Goal: Transaction & Acquisition: Subscribe to service/newsletter

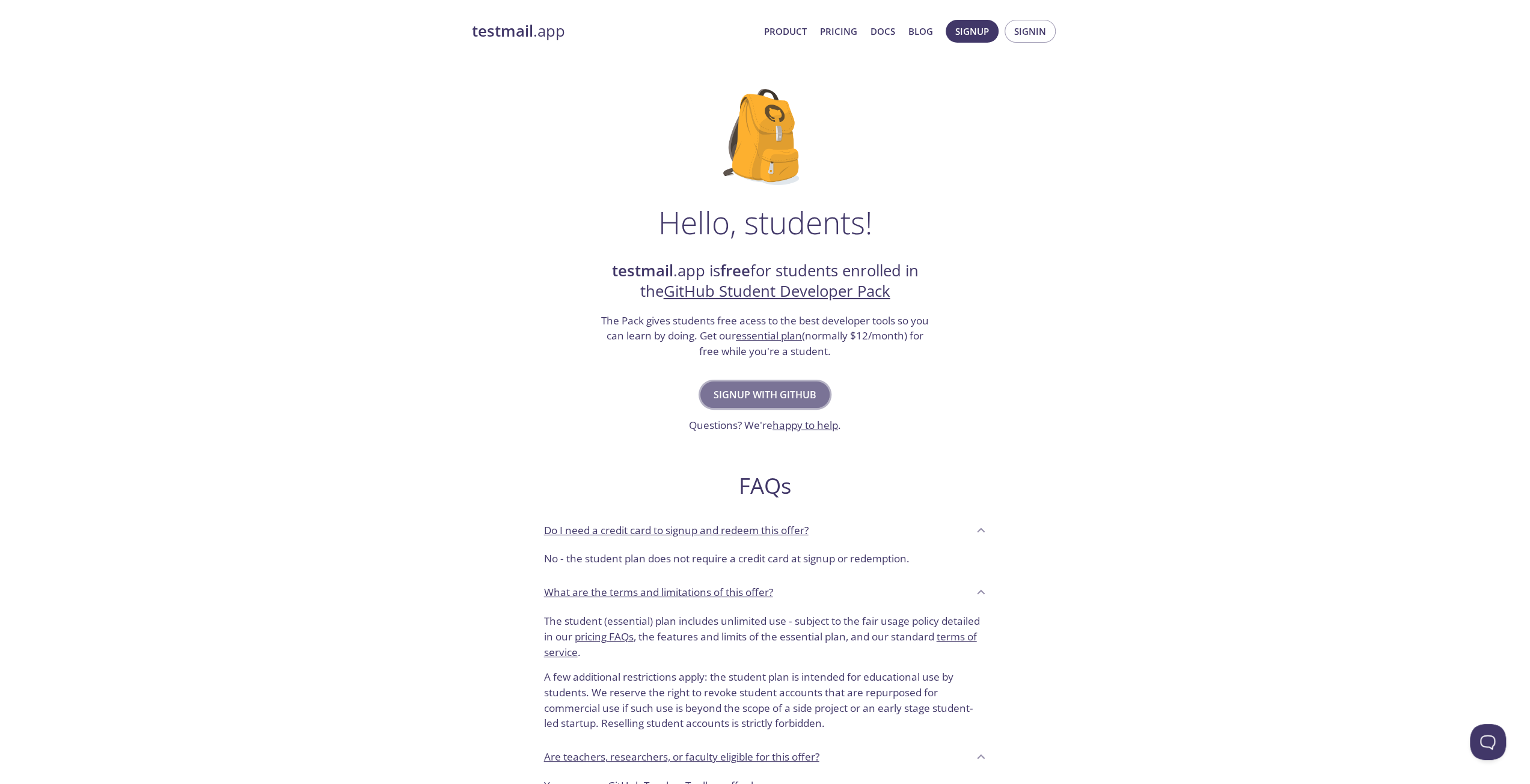
click at [785, 392] on span "Signup with GitHub" at bounding box center [765, 395] width 103 height 17
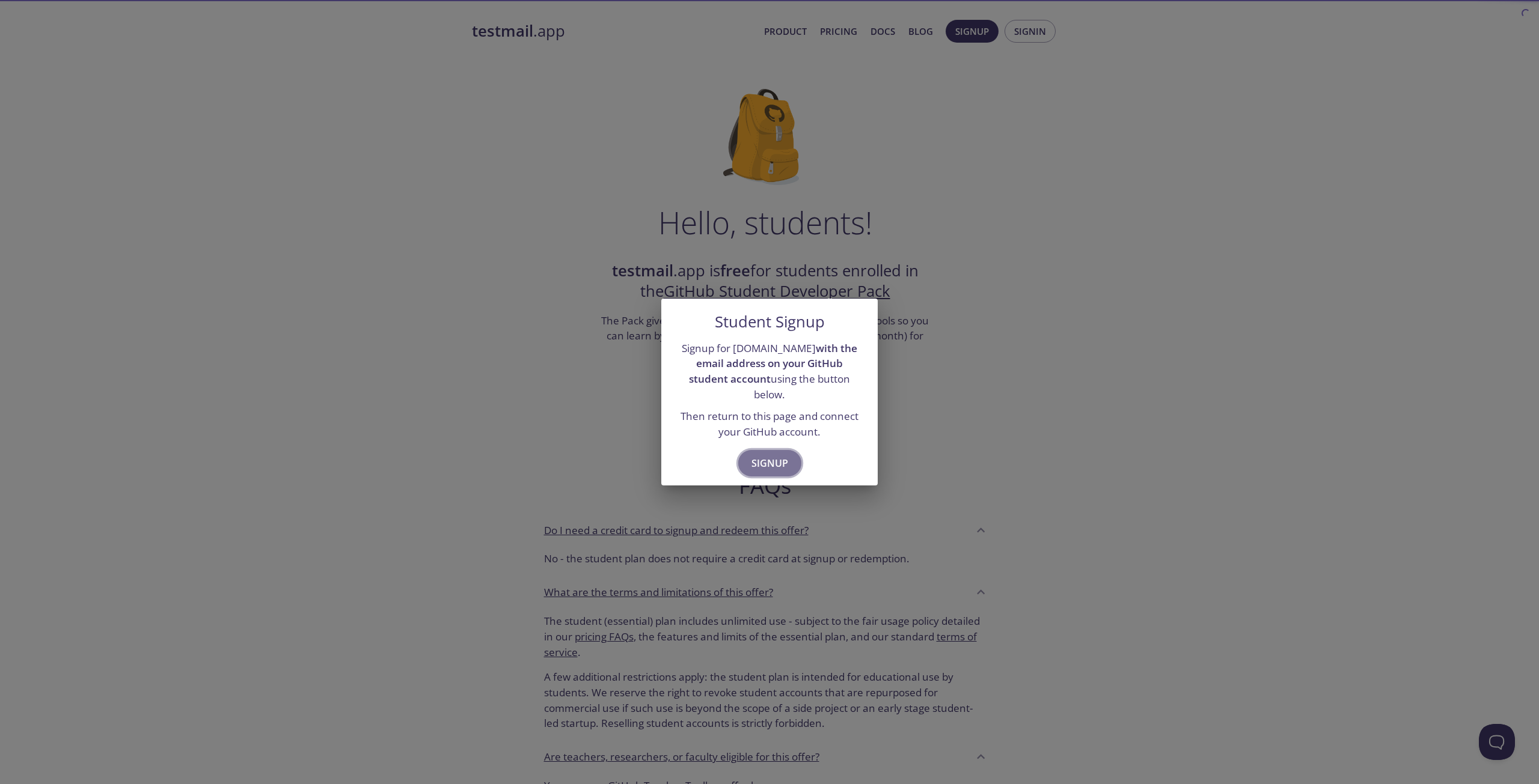
click at [775, 450] on button "Signup" at bounding box center [770, 463] width 63 height 27
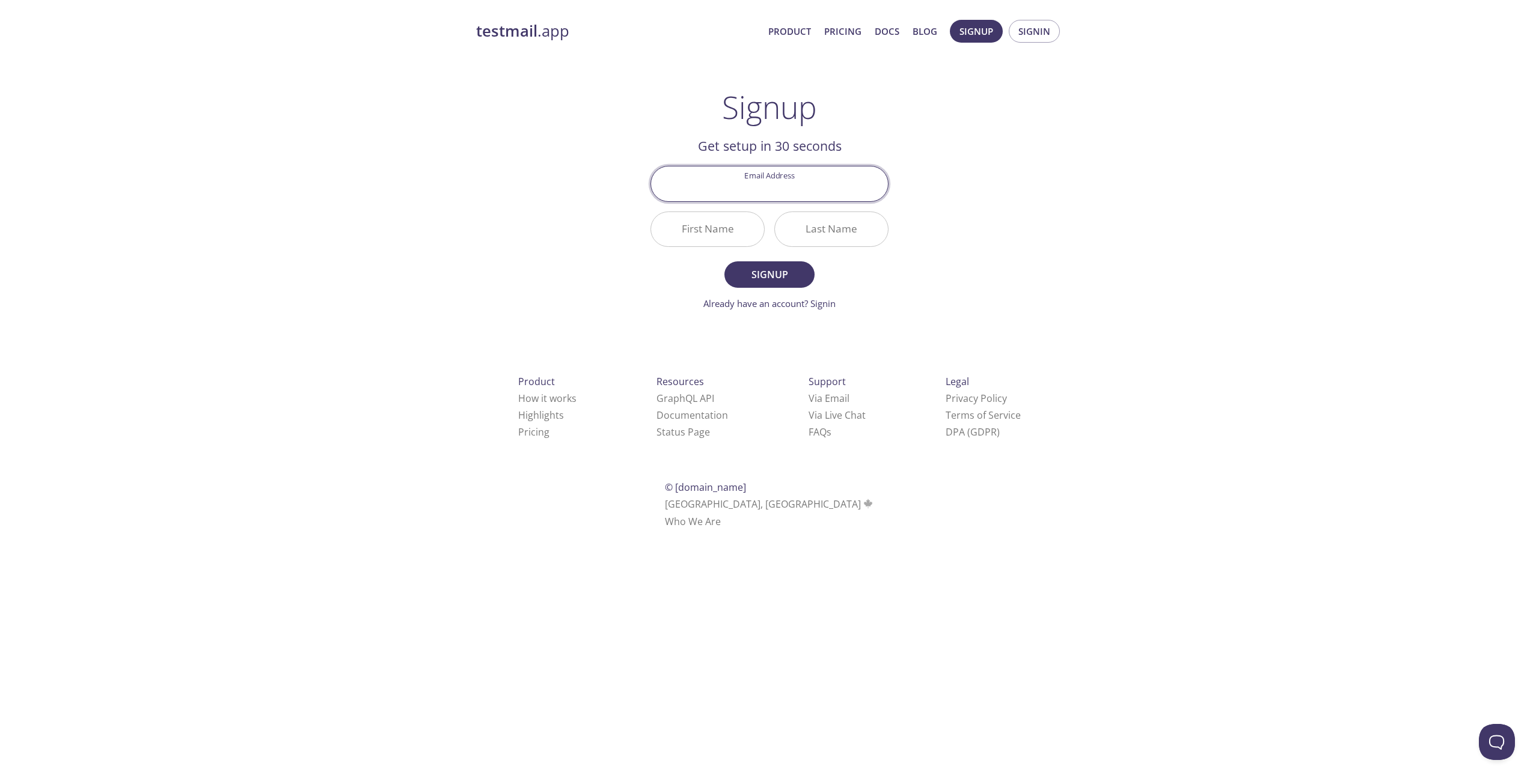
click at [799, 184] on input "Email Address" at bounding box center [769, 183] width 237 height 34
type input "rogersj2024@fau.edu"
type input "J"
type input "R"
click at [724, 261] on button "Signup" at bounding box center [769, 274] width 90 height 27
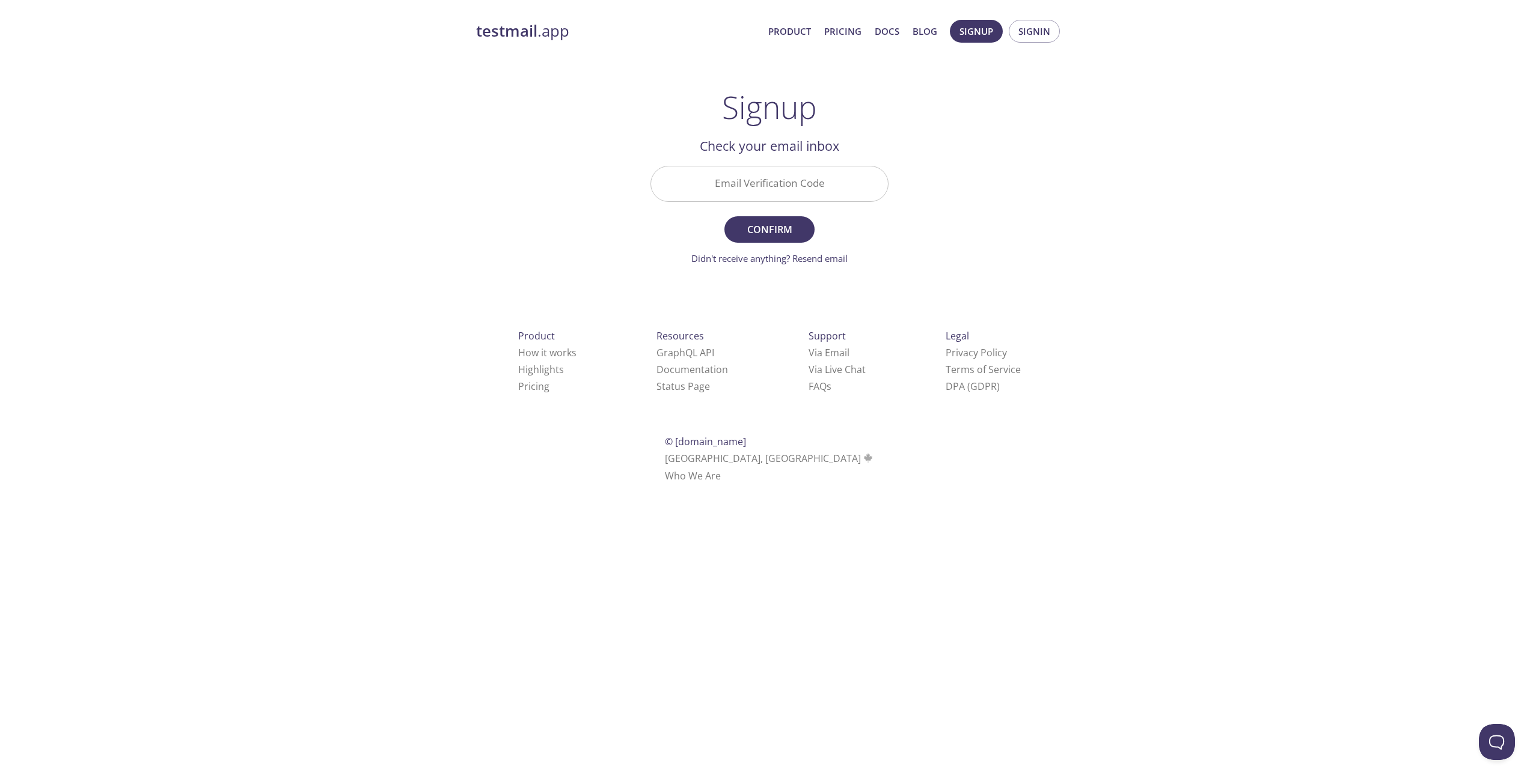
click at [749, 183] on input "Email Verification Code" at bounding box center [769, 183] width 237 height 34
paste input "5P6DYQ8"
type input "5P6DYQ8"
click at [792, 234] on span "Confirm" at bounding box center [769, 229] width 64 height 17
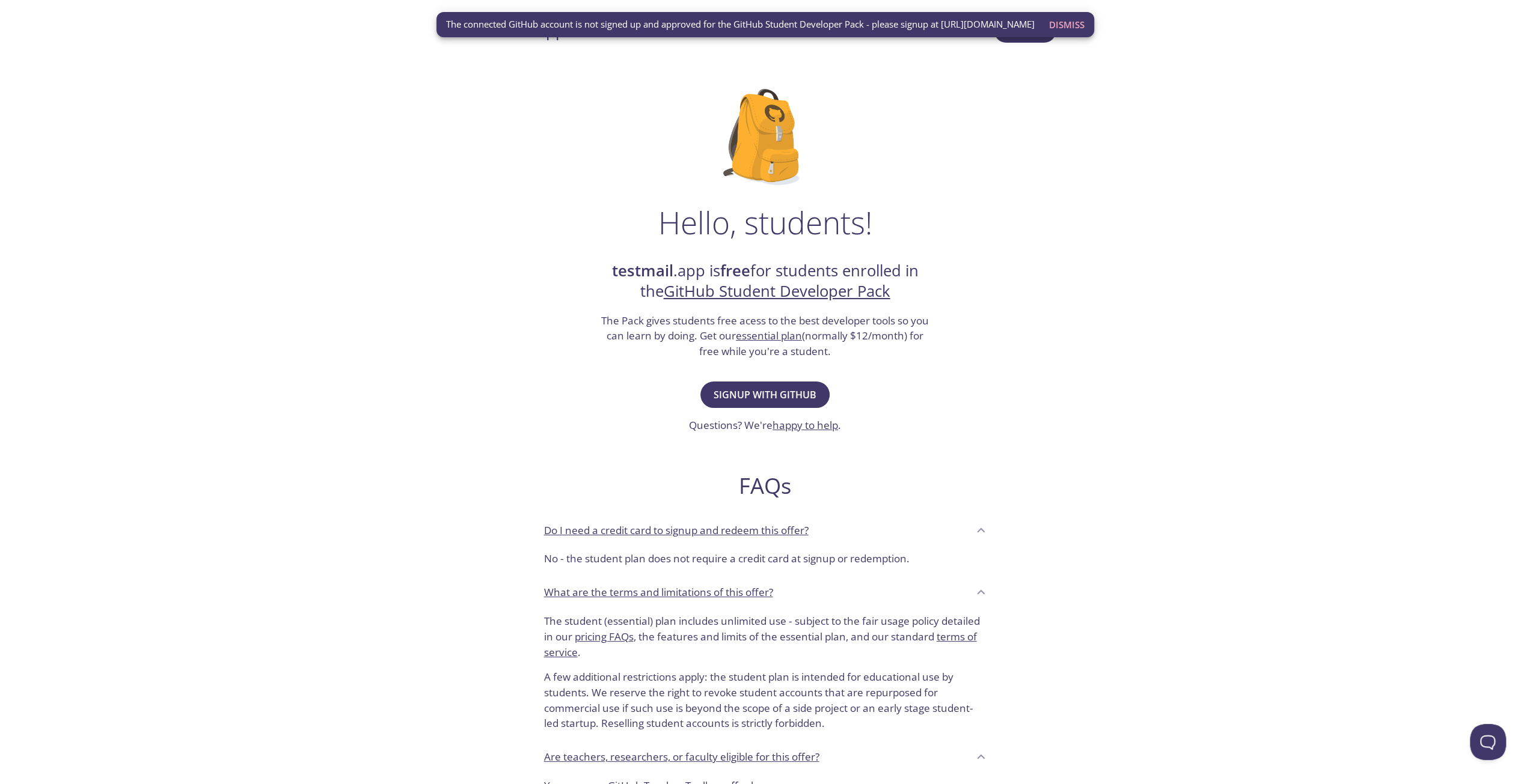
click at [788, 29] on span "The connected GitHub account is not signed up and approved for the GitHub Stude…" at bounding box center [740, 24] width 589 height 12
click at [1084, 22] on span "Dismiss" at bounding box center [1066, 24] width 36 height 16
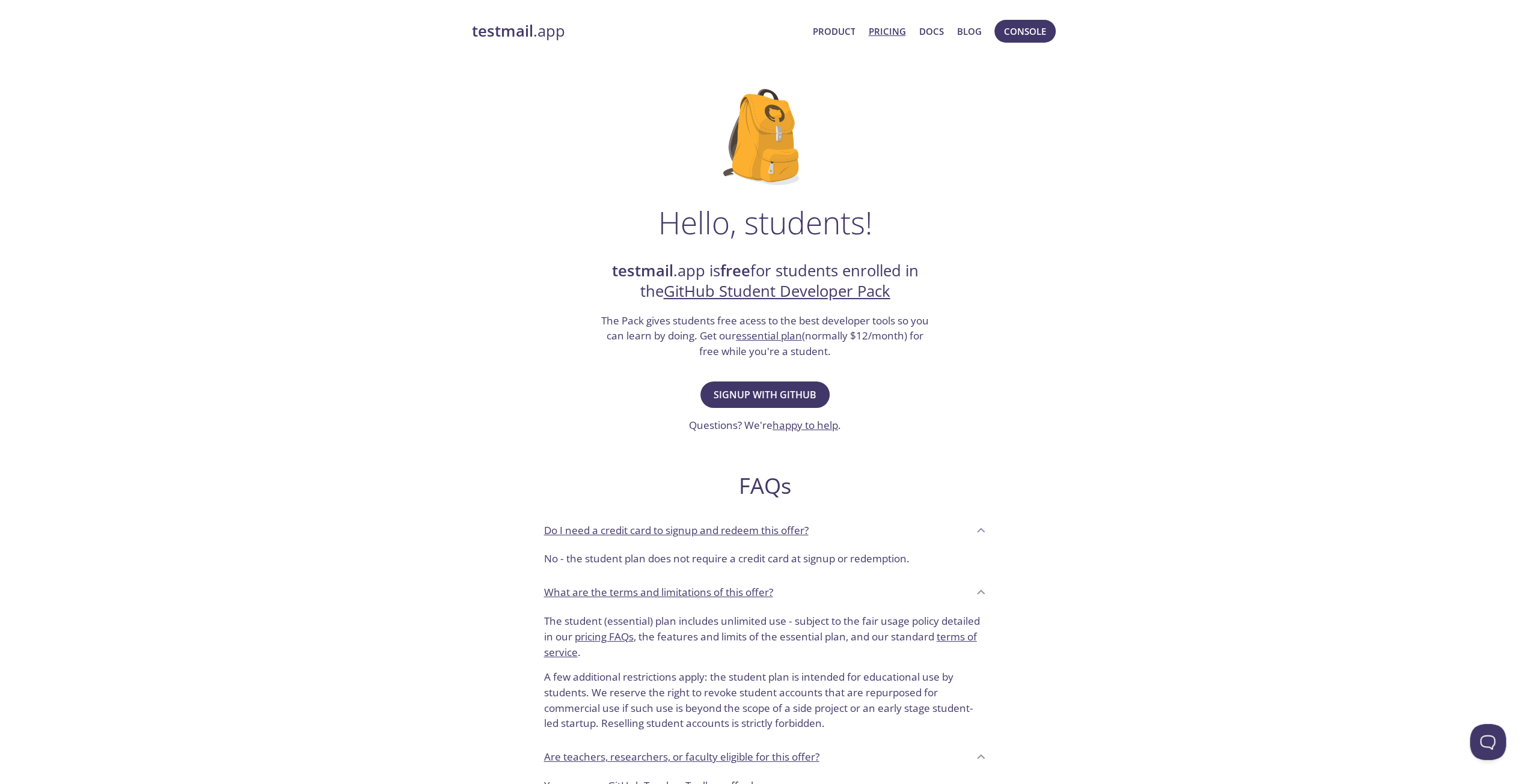
click at [881, 32] on link "Pricing" at bounding box center [886, 31] width 37 height 16
